Goal: Ask a question

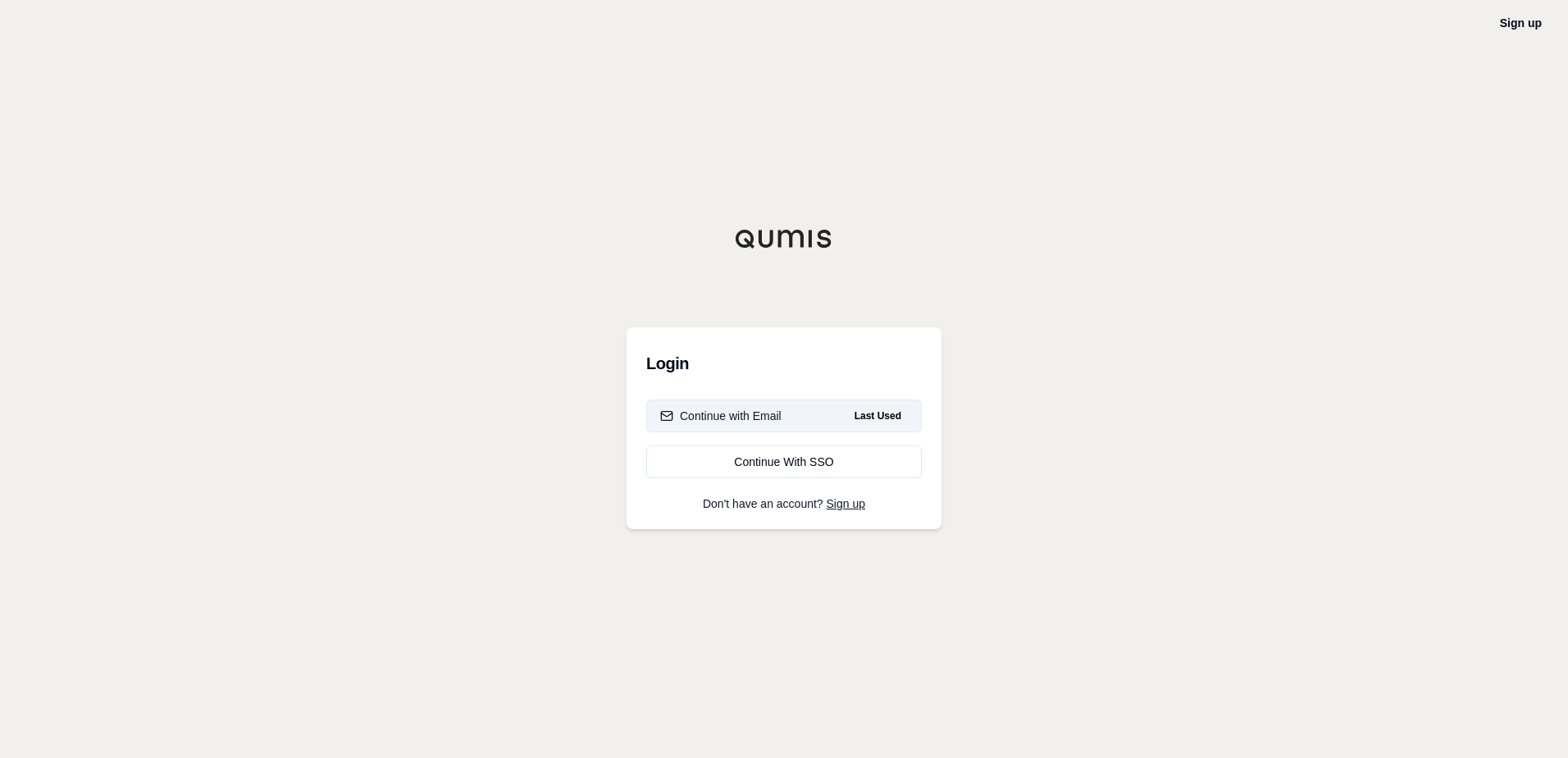
click at [724, 417] on div "Continue with Email" at bounding box center [721, 416] width 122 height 17
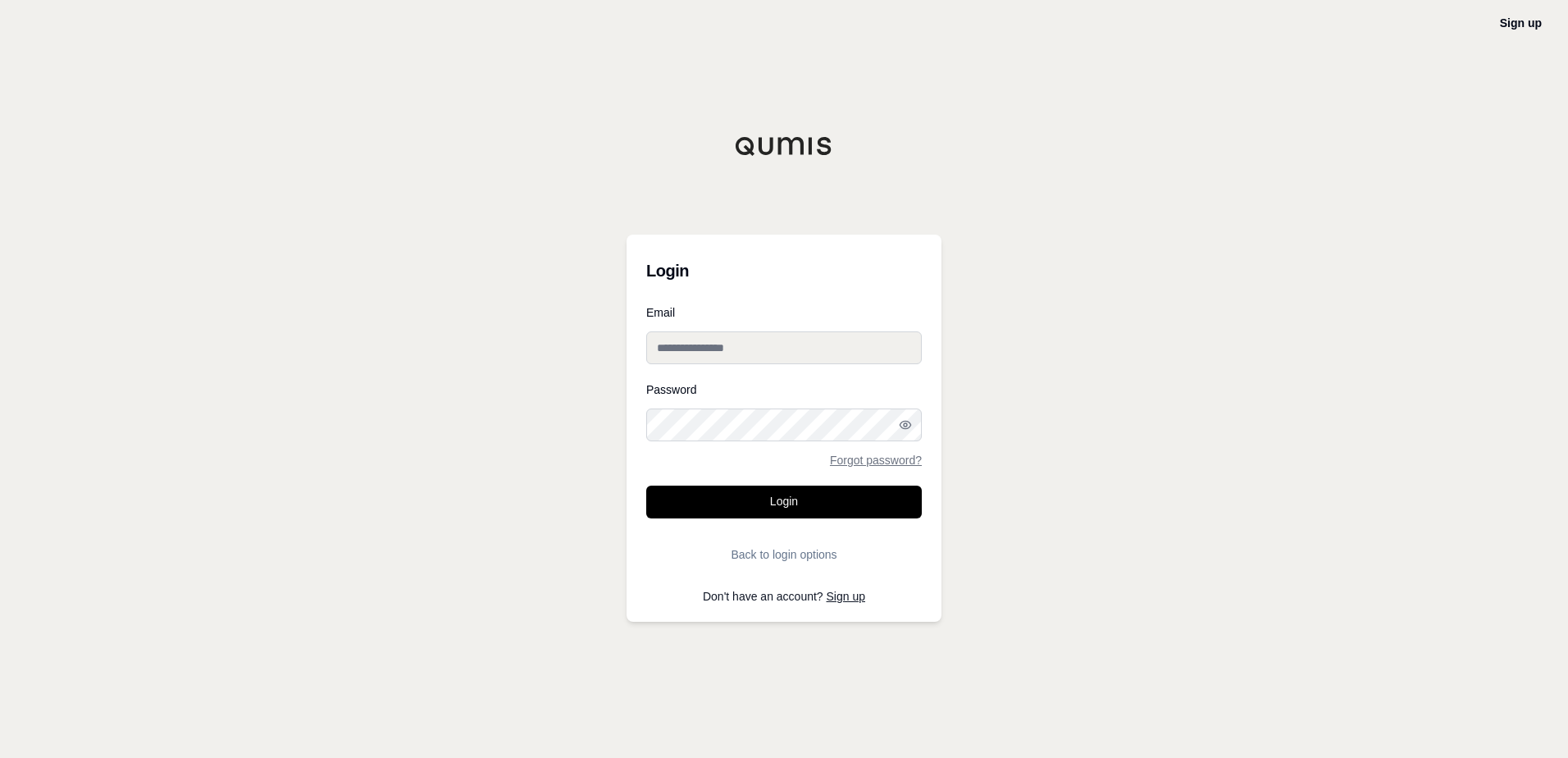
click at [702, 348] on input "Email" at bounding box center [784, 347] width 276 height 32
type input "**********"
click at [646, 486] on button "Login" at bounding box center [784, 501] width 276 height 32
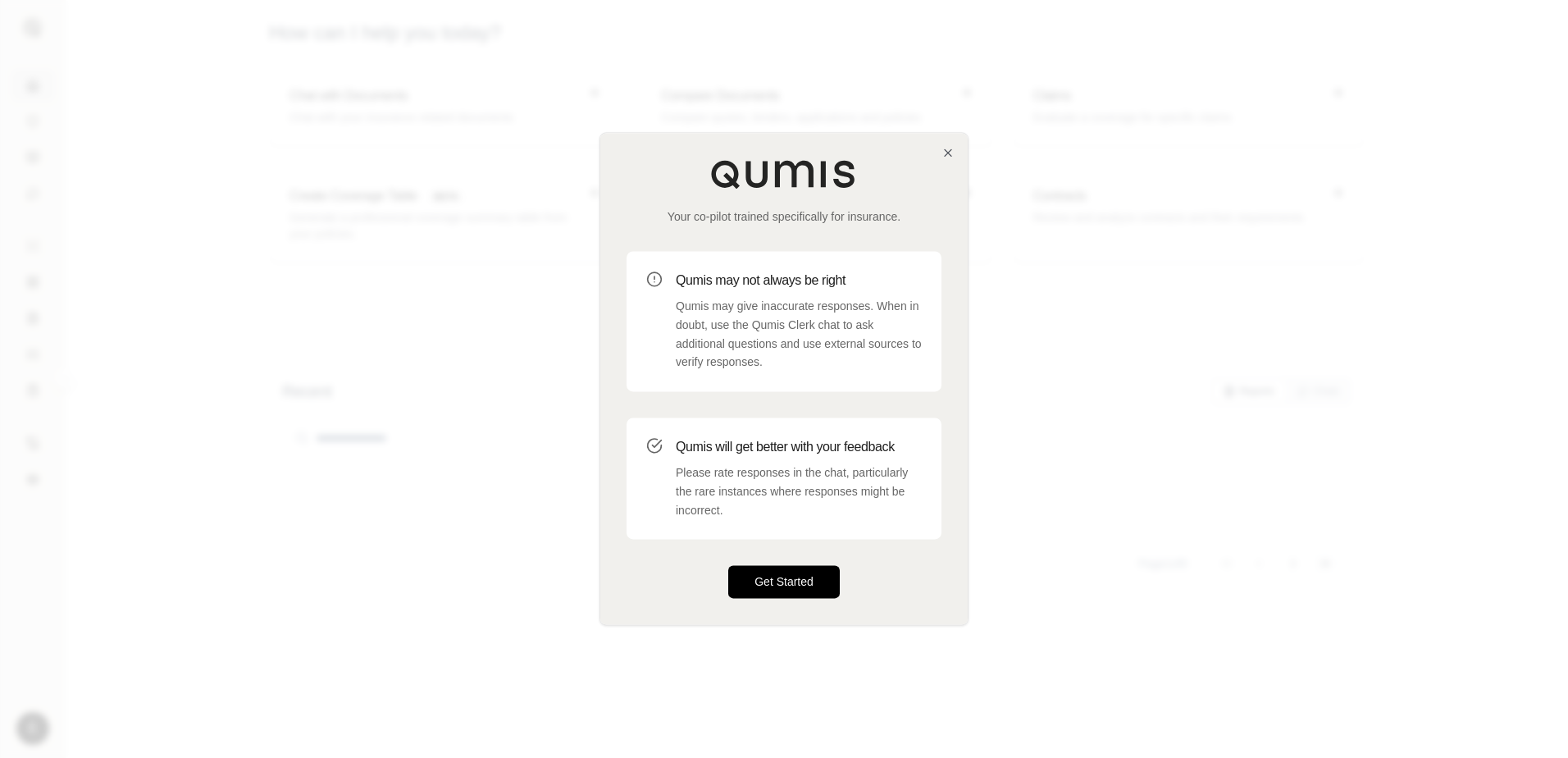
click at [749, 576] on button "Get Started" at bounding box center [784, 582] width 112 height 32
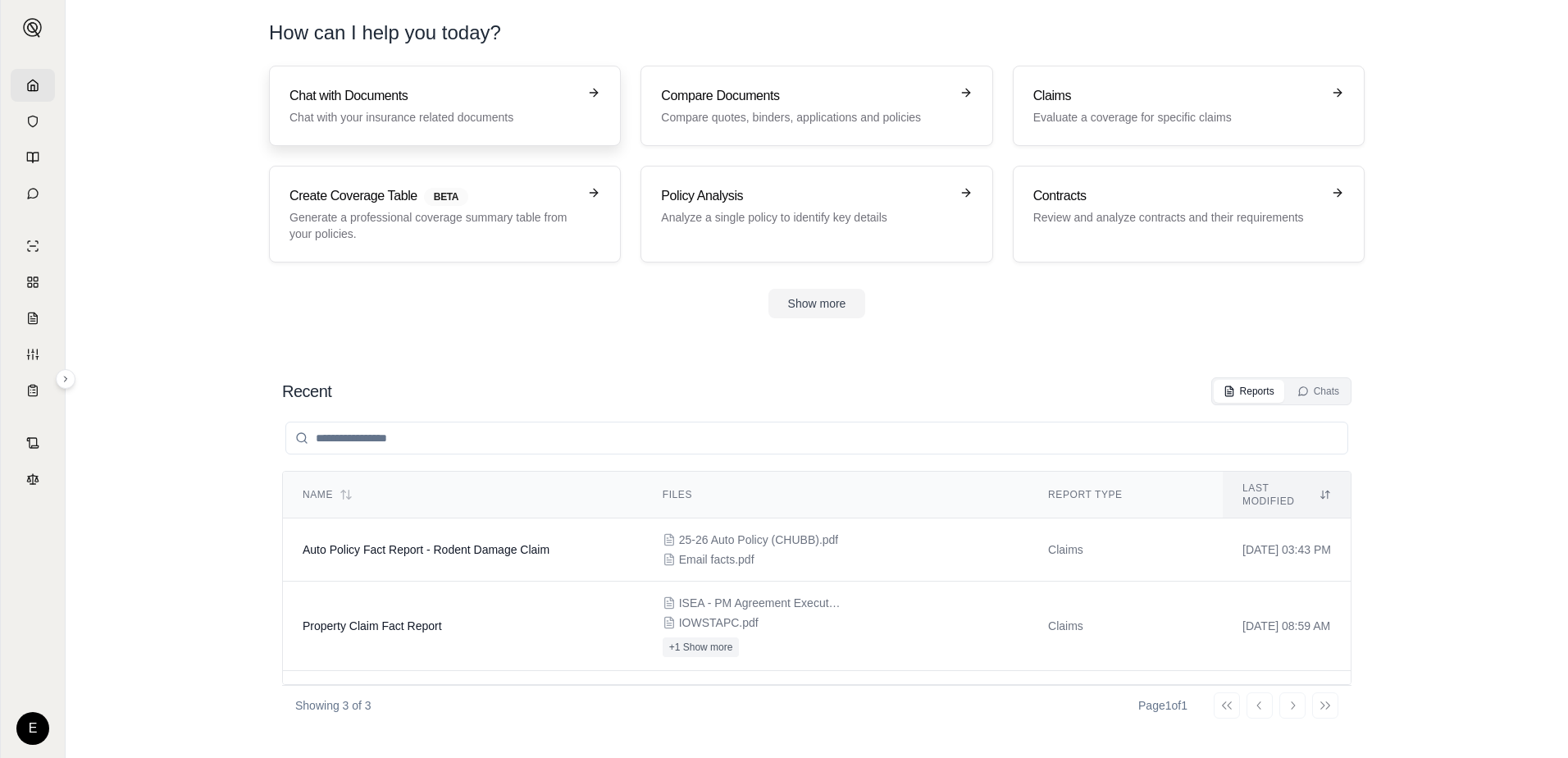
click at [332, 112] on p "Chat with your insurance related documents" at bounding box center [434, 117] width 288 height 17
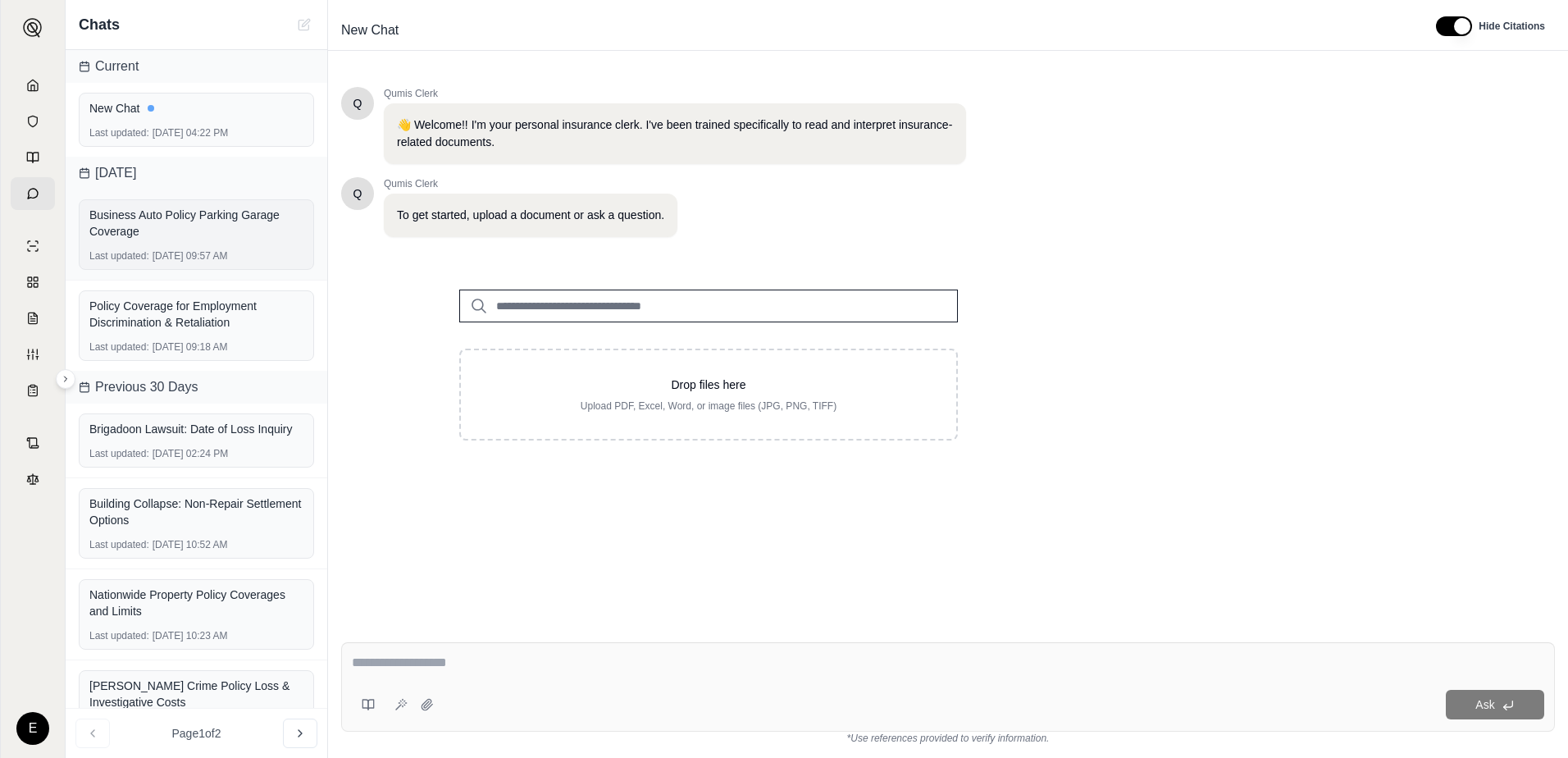
click at [213, 224] on div "Business Auto Policy Parking Garage Coverage" at bounding box center [196, 222] width 214 height 32
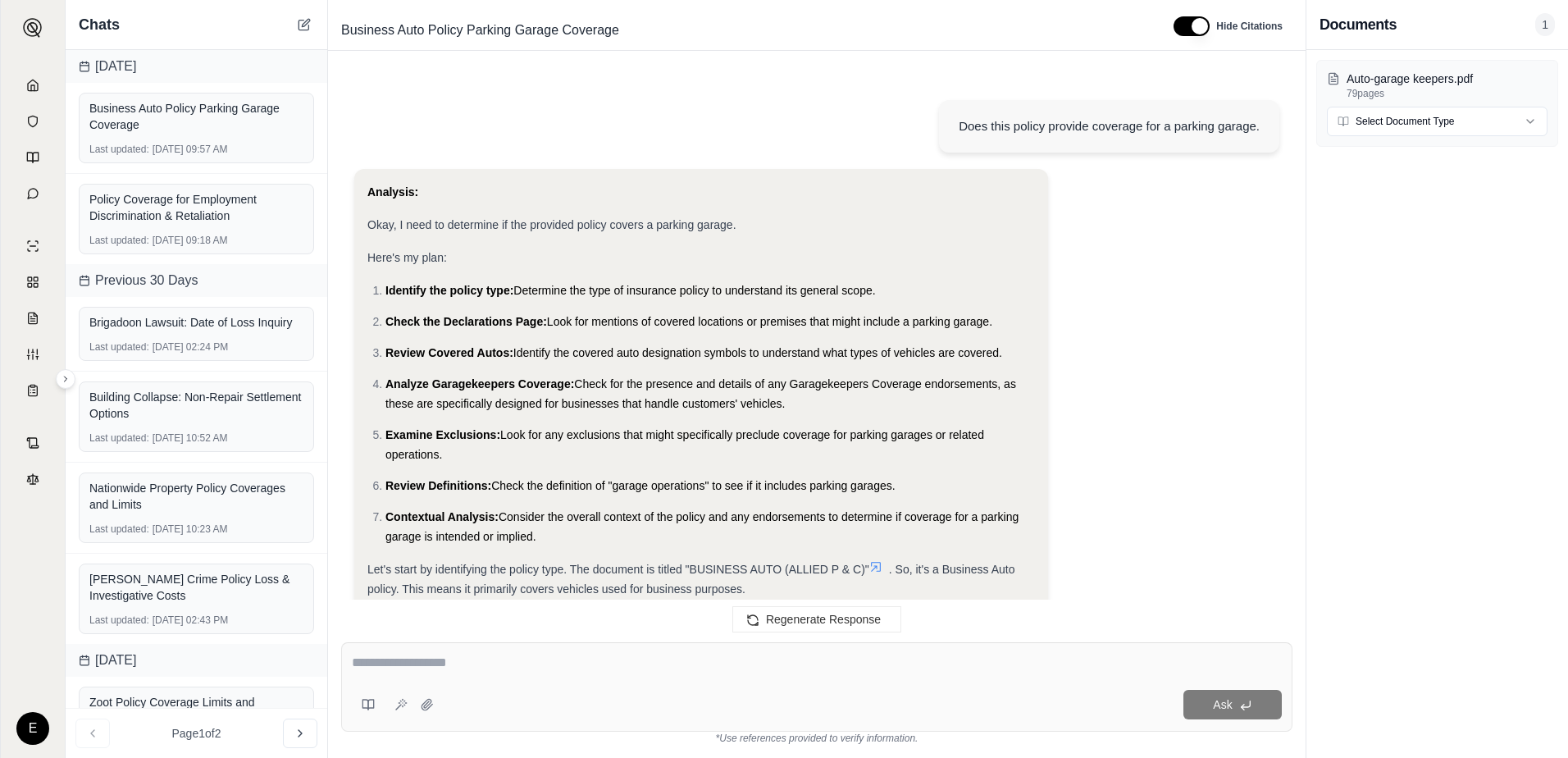
scroll to position [5332, 0]
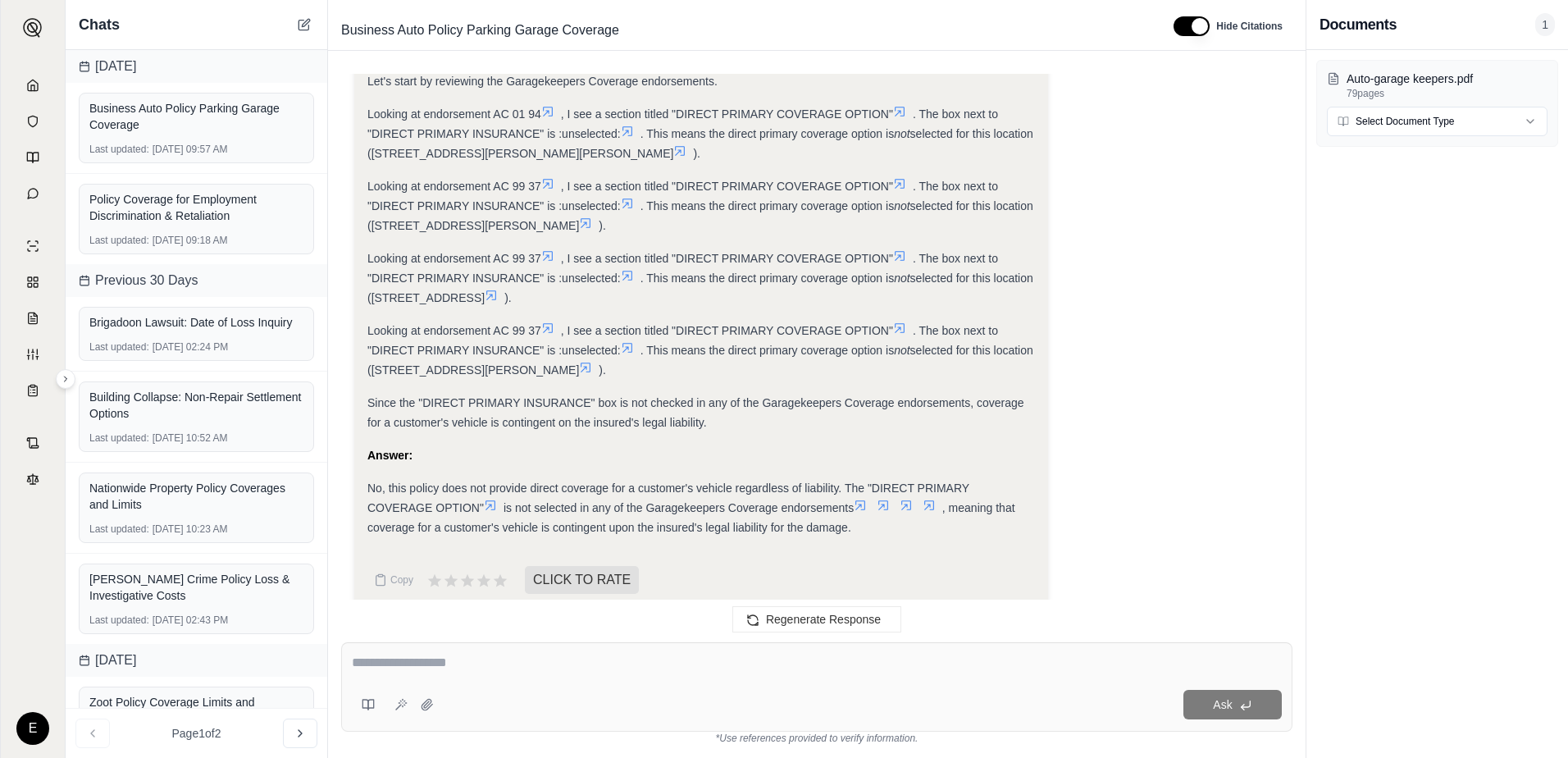
click at [552, 655] on textarea at bounding box center [817, 663] width 930 height 20
type textarea "**********"
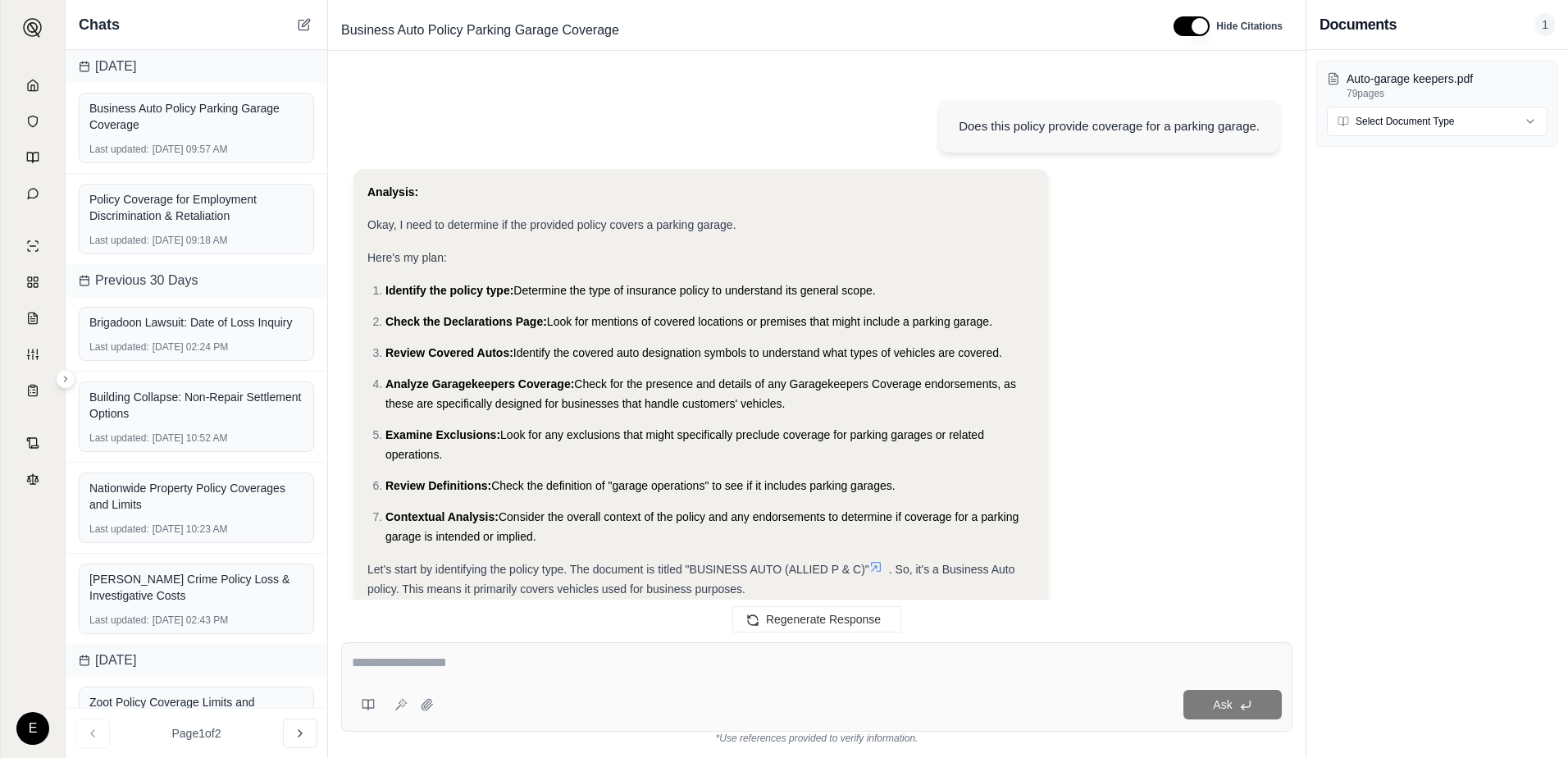
scroll to position [6086, 0]
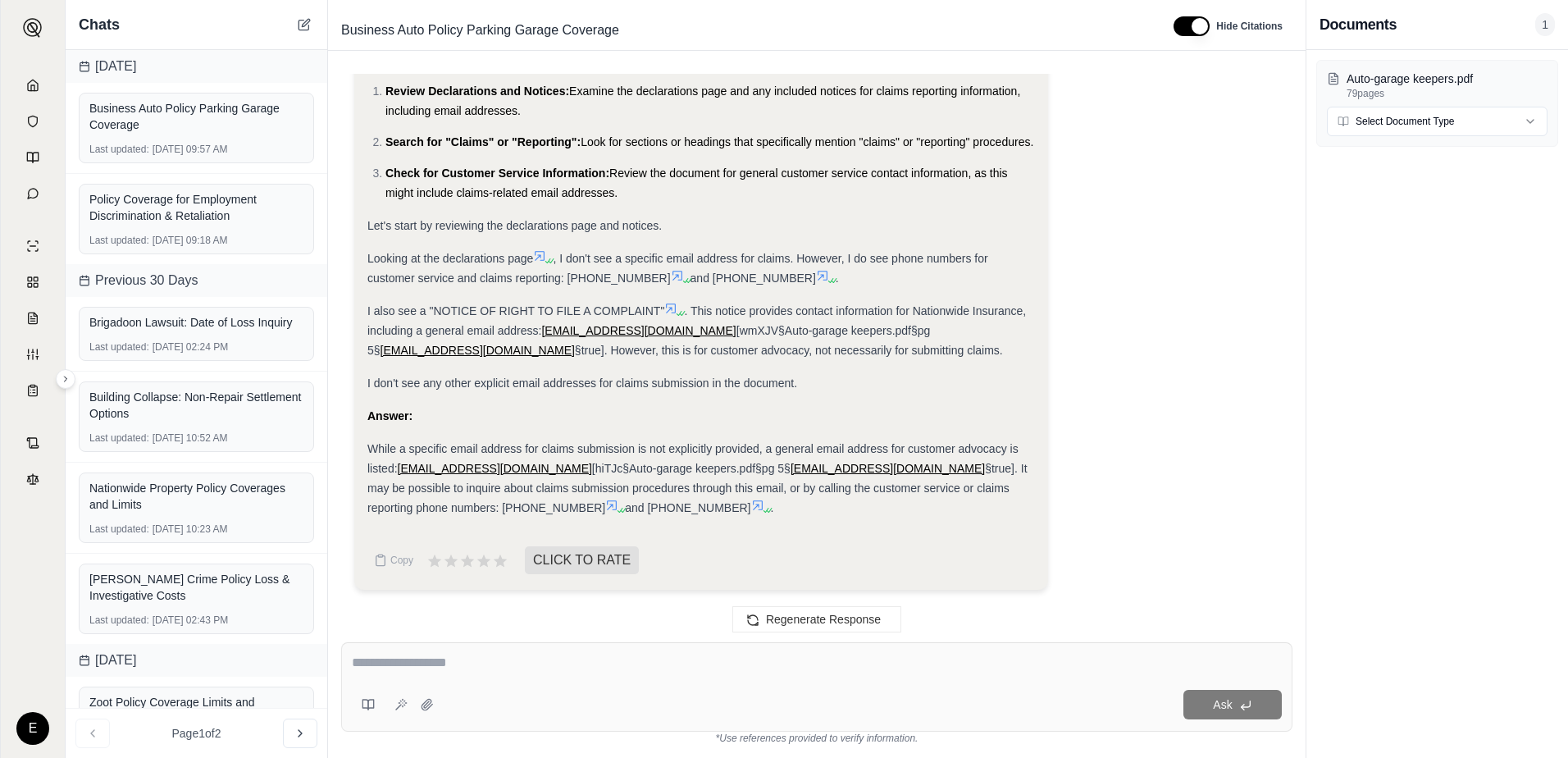
click at [537, 249] on icon at bounding box center [540, 256] width 13 height 13
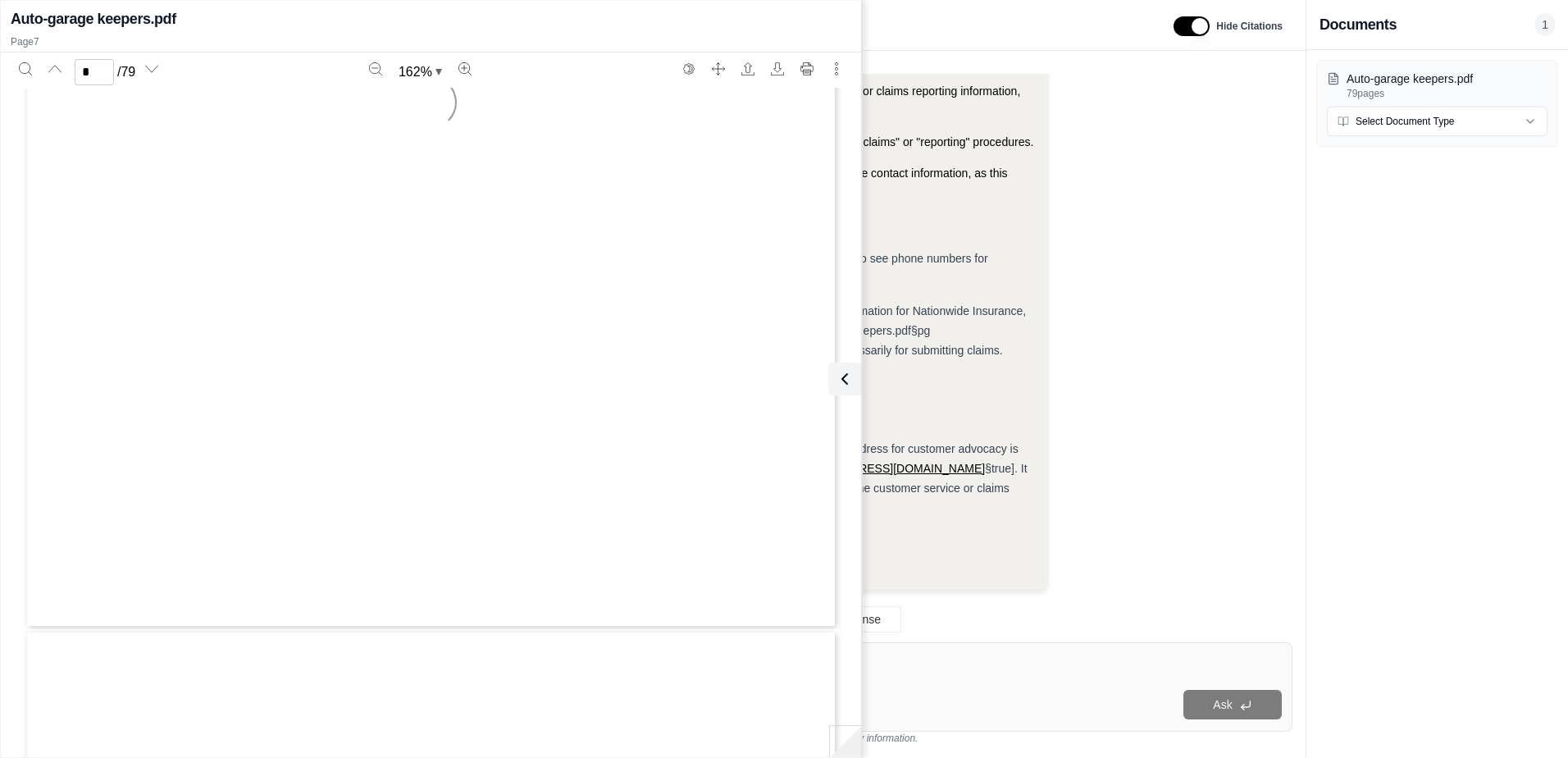
type input "*"
click at [846, 376] on icon at bounding box center [842, 379] width 20 height 20
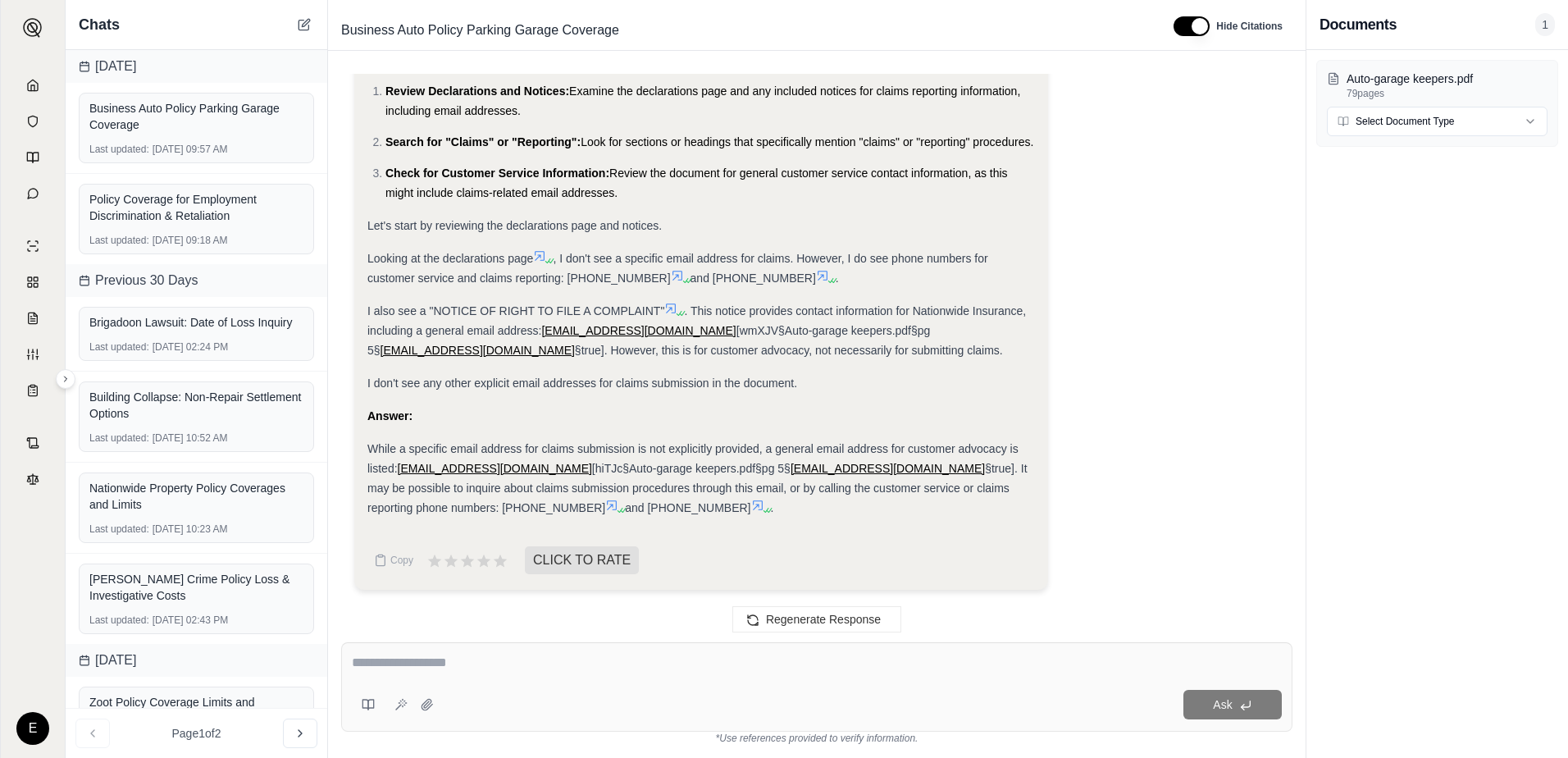
click at [1127, 361] on div "Analysis: Okay, I need to find an email address for sending claims on the Natio…" at bounding box center [816, 287] width 925 height 633
